Goal: Information Seeking & Learning: Learn about a topic

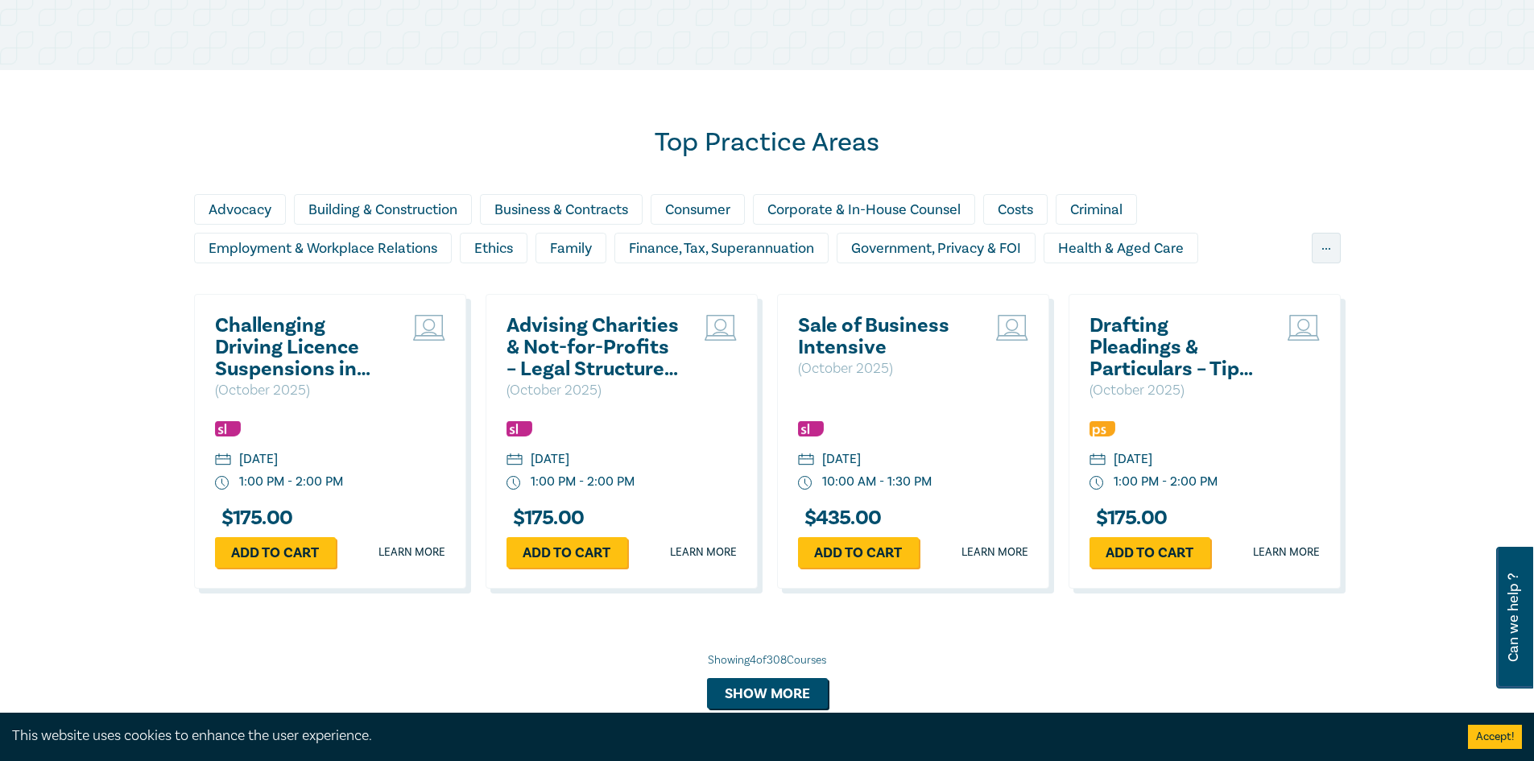
scroll to position [1288, 0]
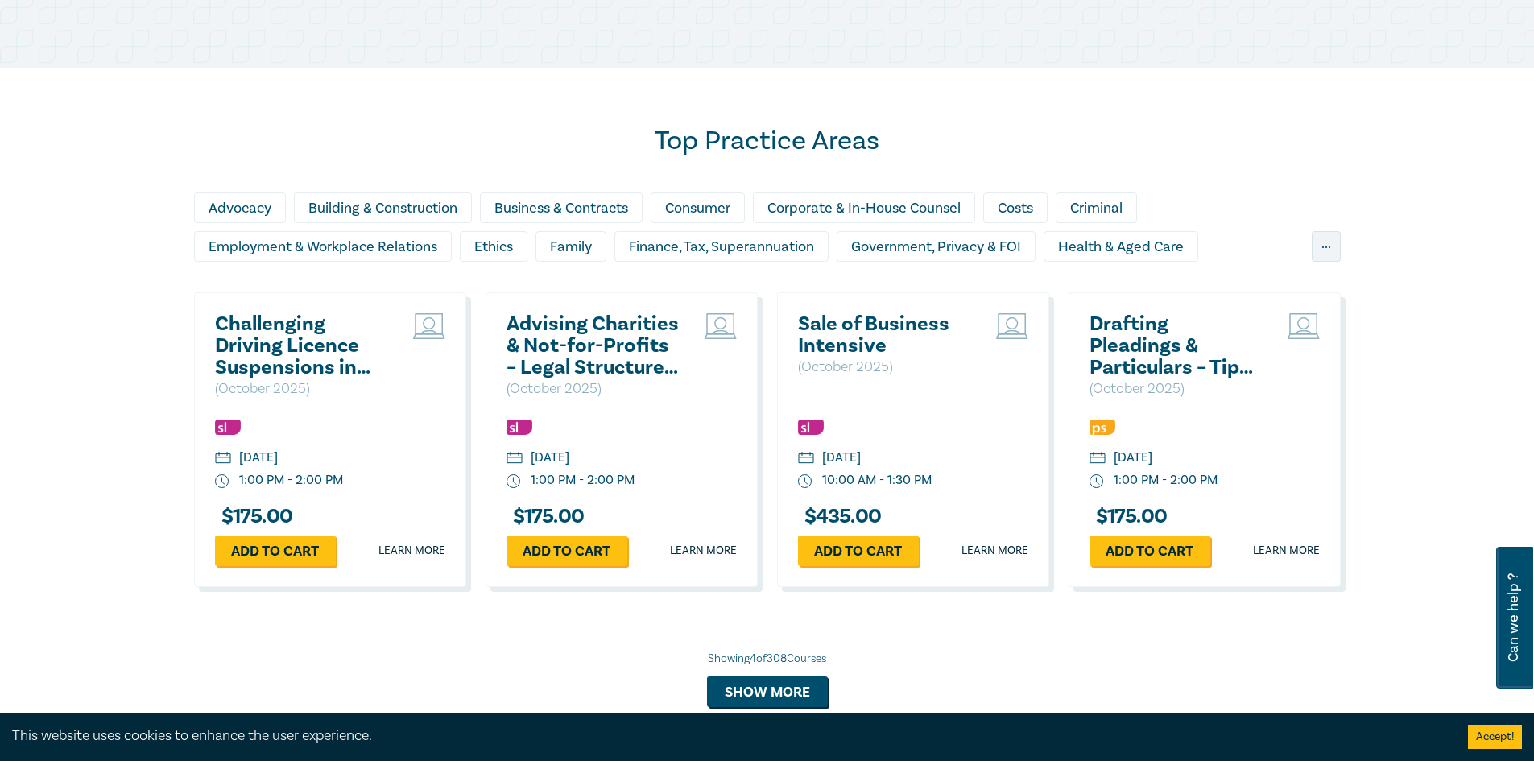
click at [879, 337] on h2 "Sale of Business Intensive" at bounding box center [884, 334] width 173 height 43
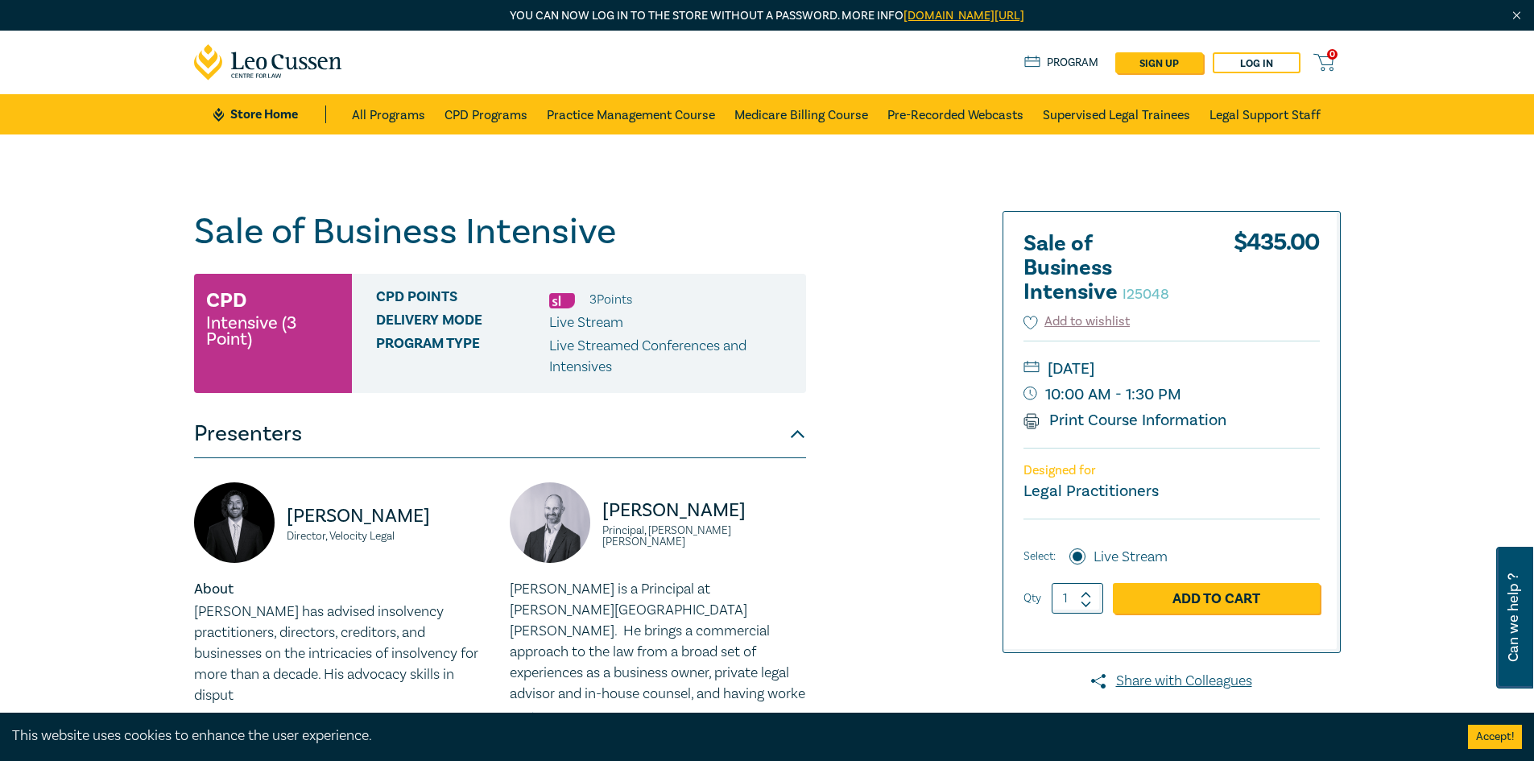
click at [1088, 265] on h2 "Sale of Business Intensive I25048" at bounding box center [1111, 268] width 177 height 72
click at [829, 380] on div "Sale of Business Intensive I25048 CPD Intensive (3 Point) CPD Points 3 Point s …" at bounding box center [572, 642] width 777 height 862
click at [580, 320] on span "Live Stream" at bounding box center [586, 322] width 74 height 19
click at [590, 344] on p "Live Streamed Conferences and Intensives" at bounding box center [671, 357] width 245 height 42
click at [446, 346] on span "Program type" at bounding box center [462, 357] width 173 height 42
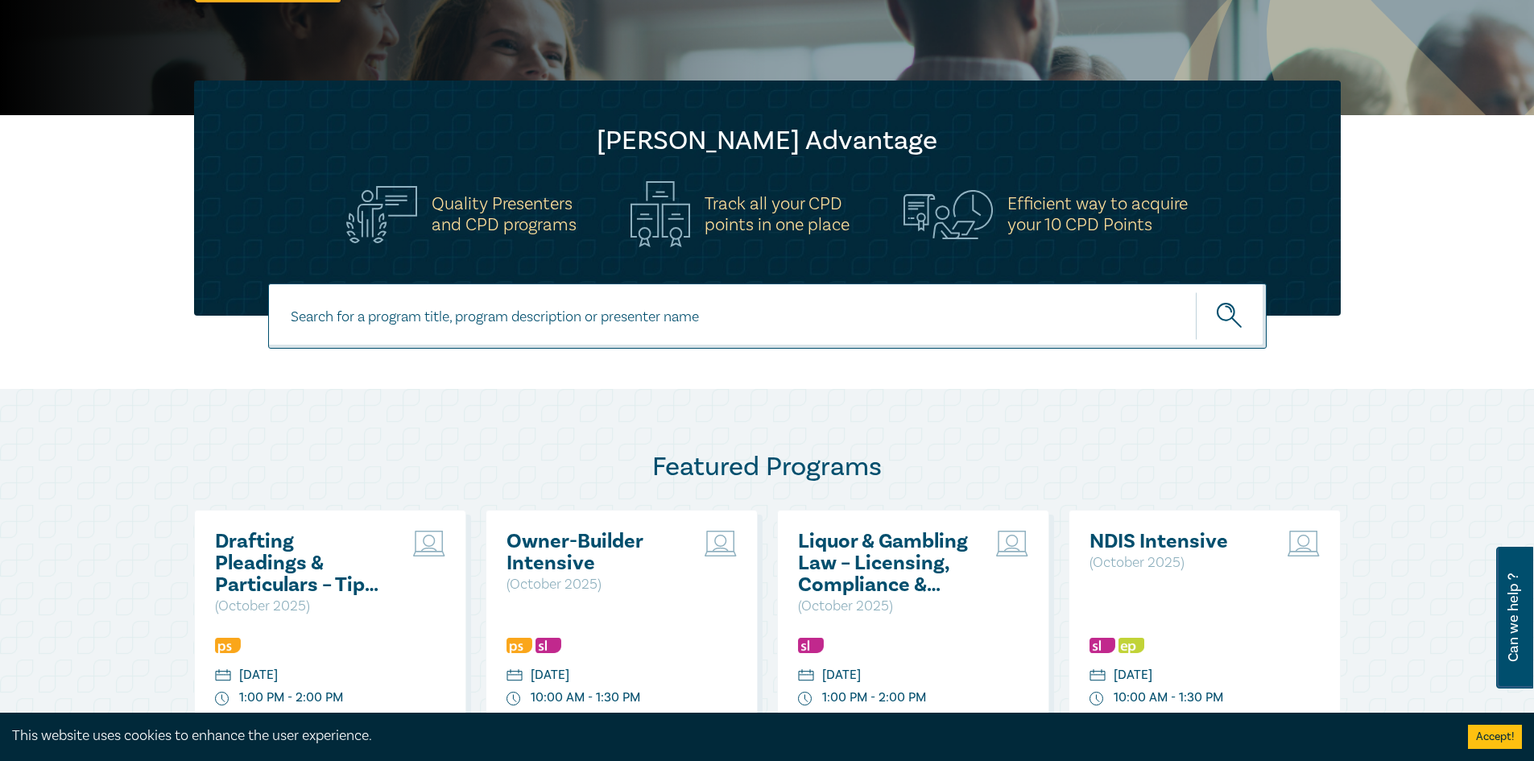
scroll to position [647, 0]
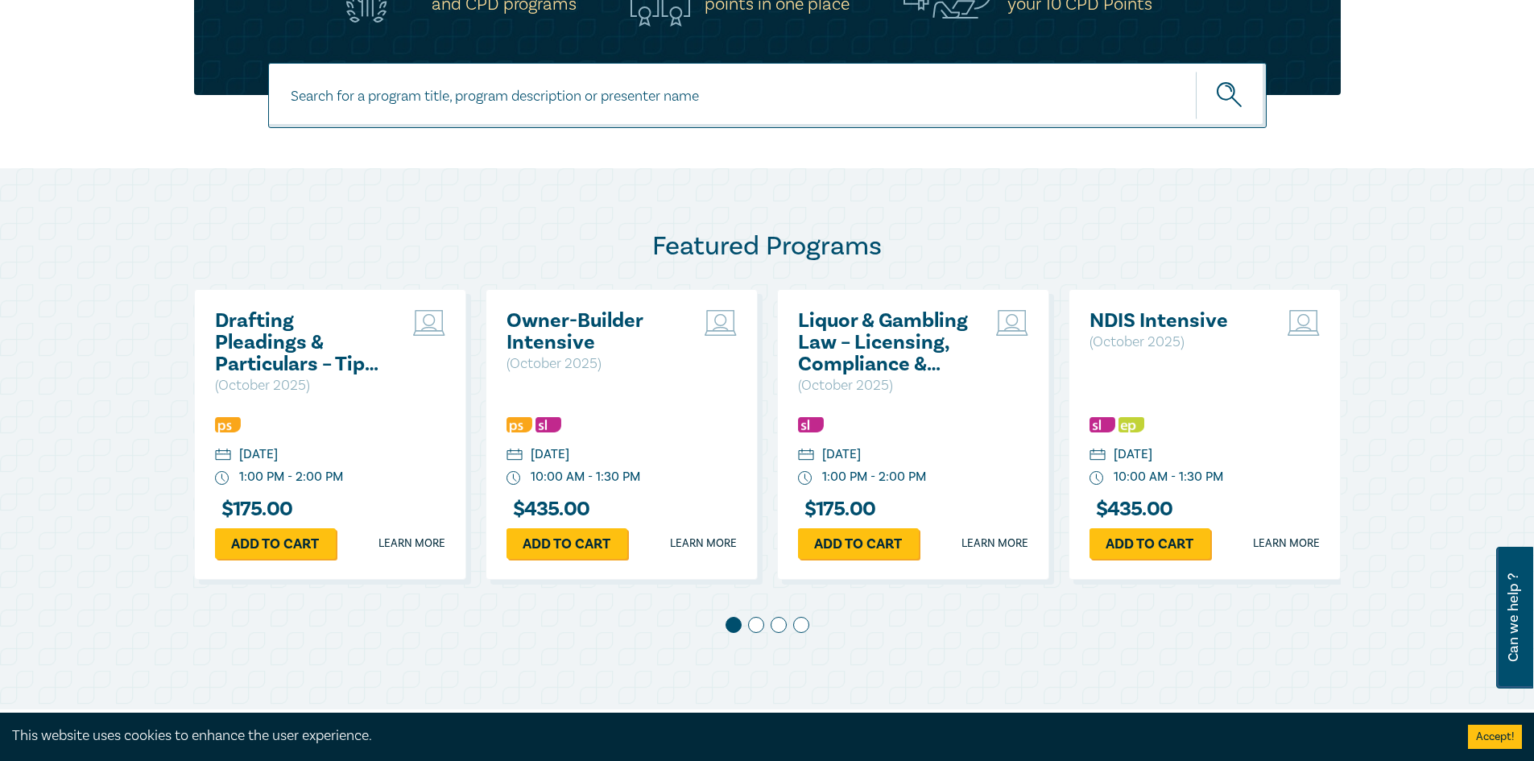
click at [311, 336] on h2 "Drafting Pleadings & Particulars – Tips & Traps" at bounding box center [301, 342] width 173 height 65
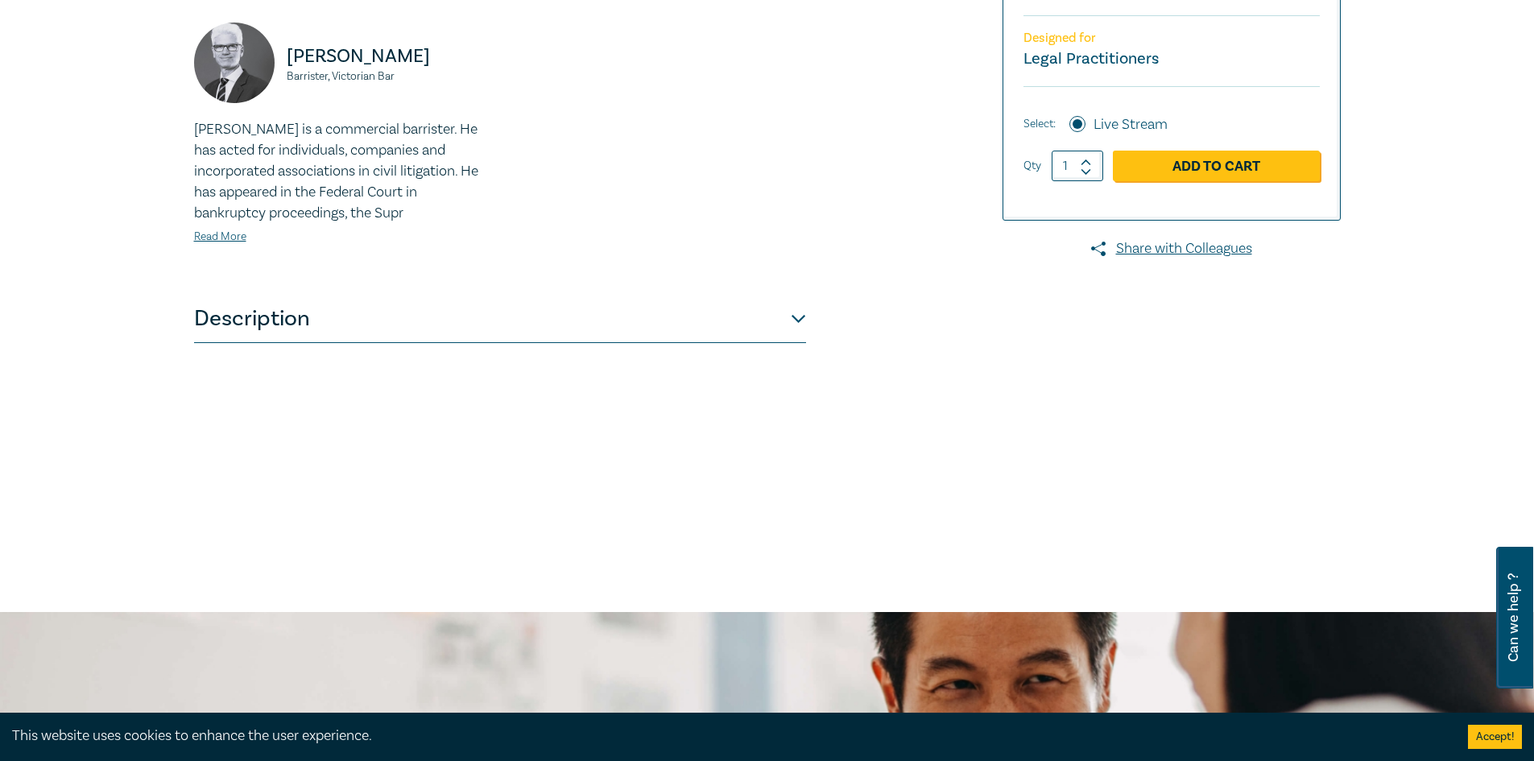
scroll to position [483, 0]
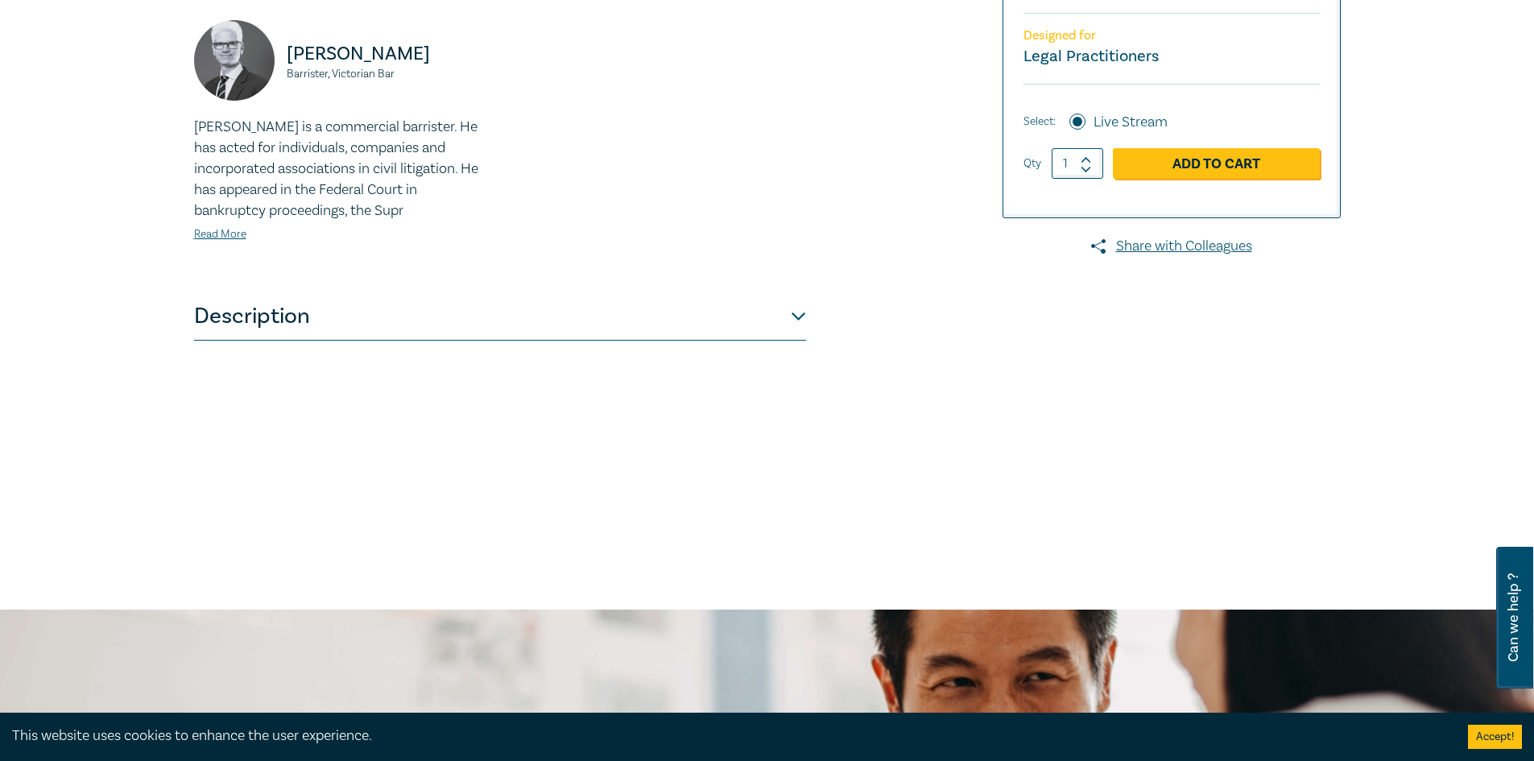
click at [790, 315] on button "Description" at bounding box center [500, 316] width 612 height 48
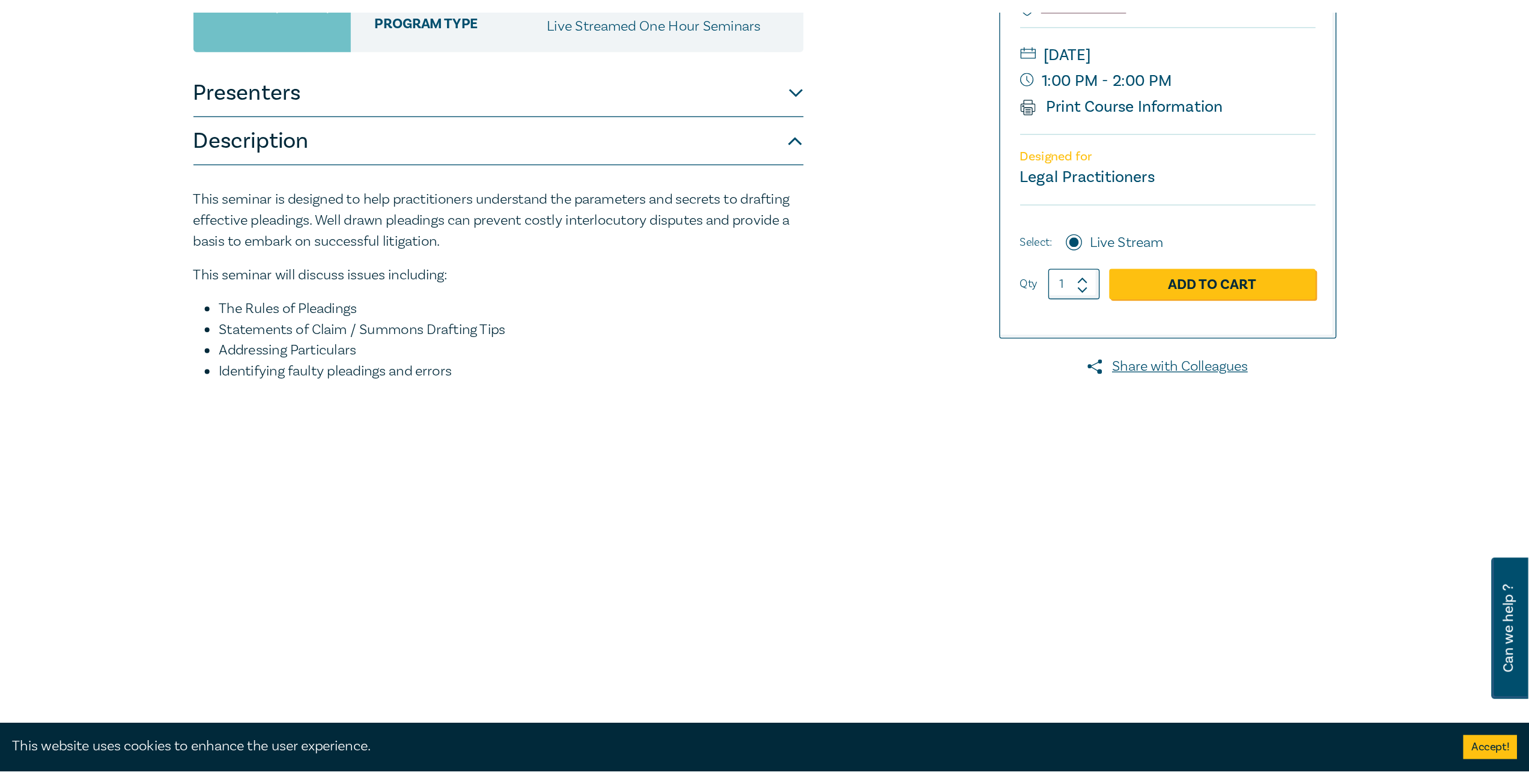
scroll to position [120, 0]
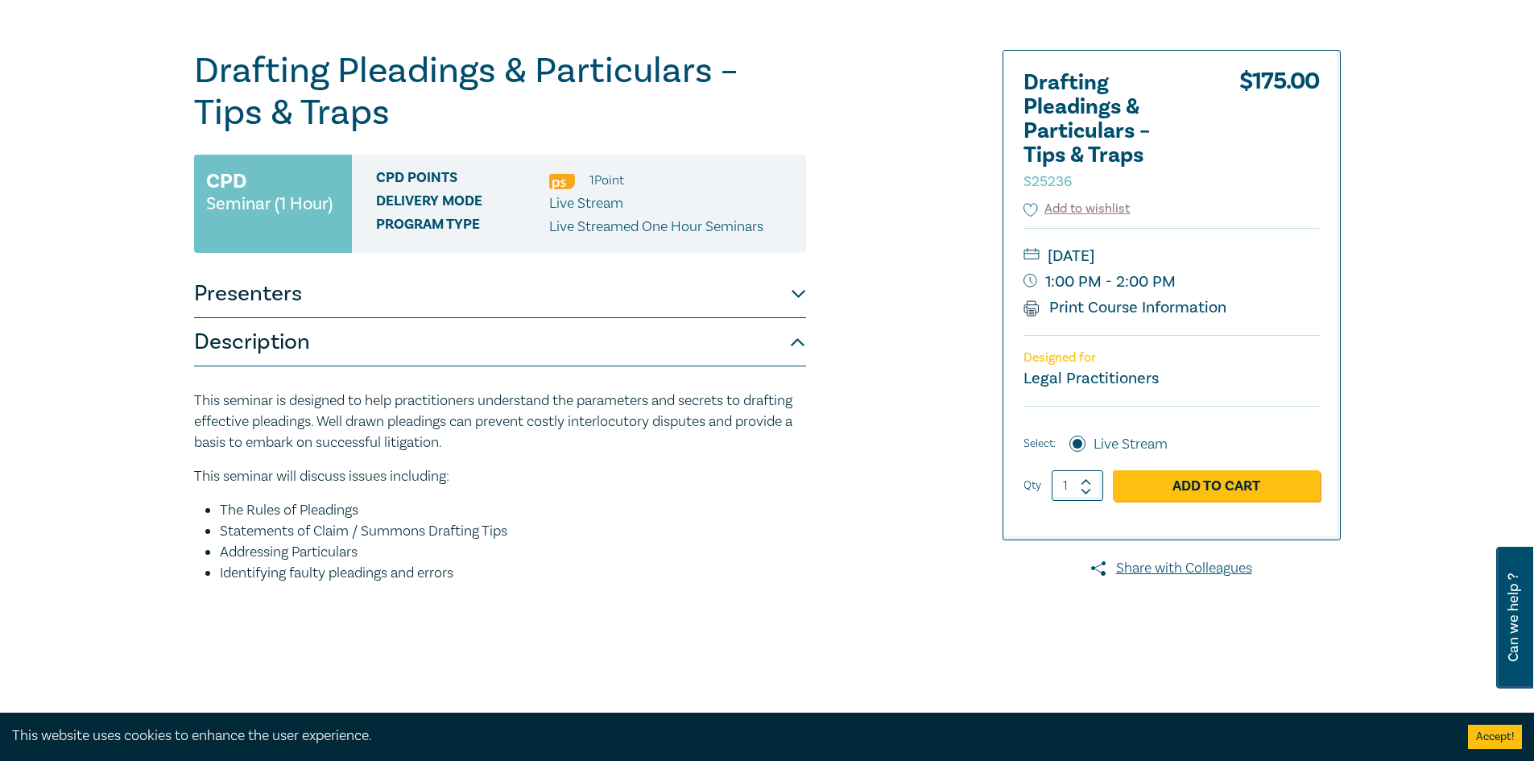
click at [1173, 296] on div "[DATE] 1:00 PM - 2:00 PM Print Course Information" at bounding box center [1171, 281] width 296 height 107
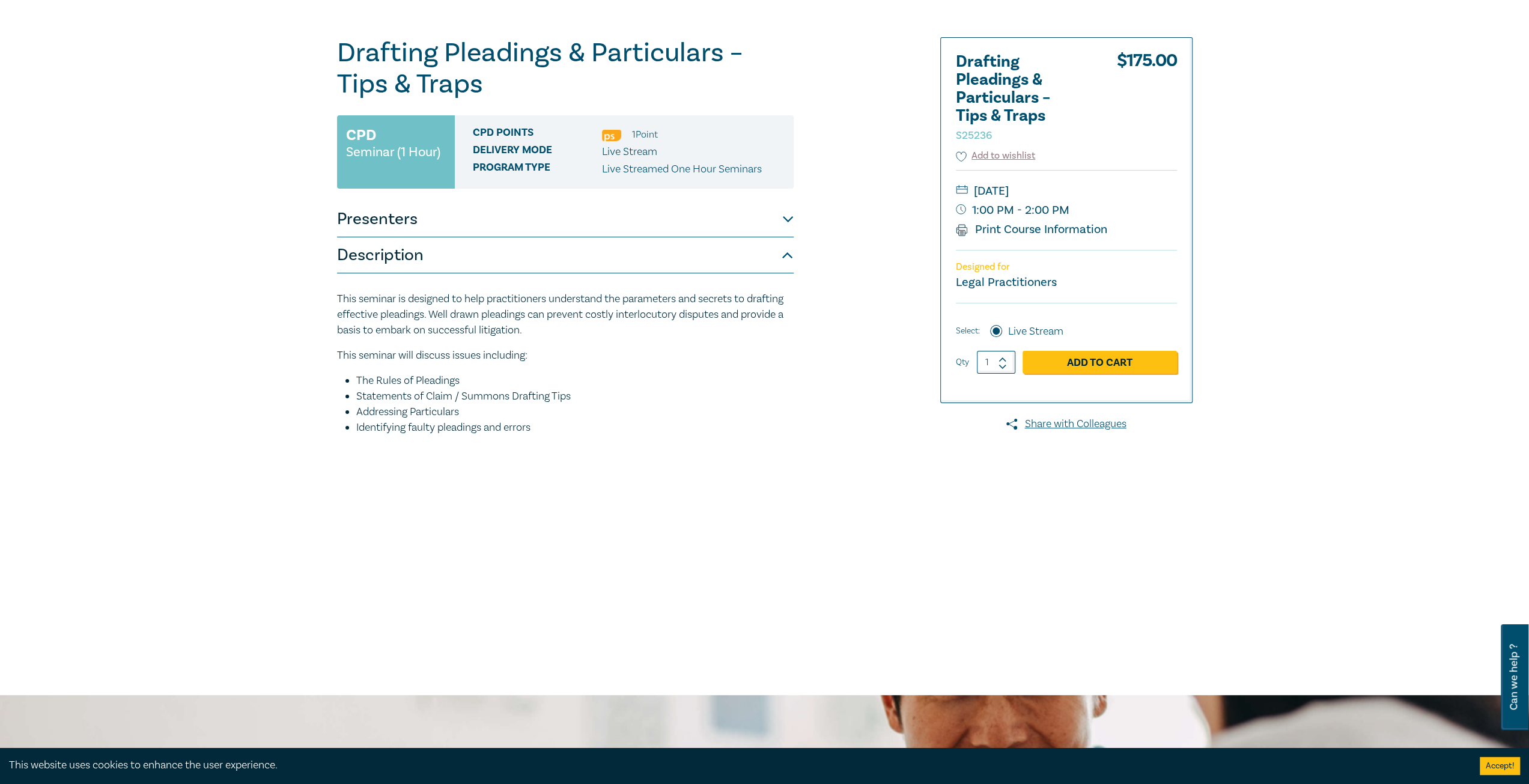
click at [167, 328] on div "Drafting Pleadings & Particulars – Tips & Traps S25236 CPD Seminar (1 Hour) CPD…" at bounding box center [764, 337] width 1529 height 715
